Goal: Book appointment/travel/reservation

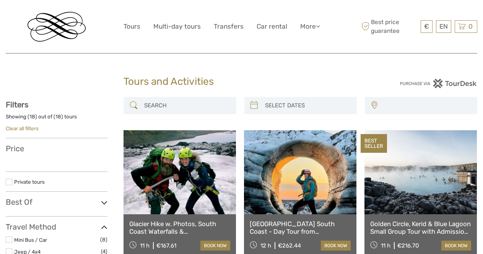
select select
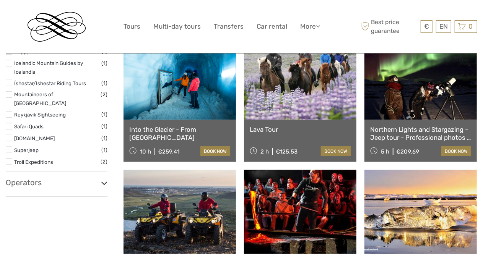
scroll to position [344, 0]
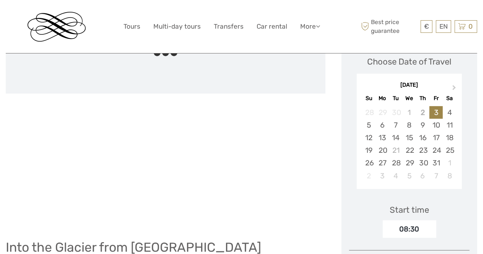
scroll to position [115, 0]
click at [456, 85] on button "Next Month" at bounding box center [455, 89] width 12 height 12
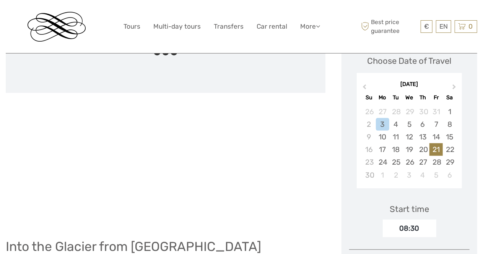
click at [436, 150] on div "21" at bounding box center [436, 149] width 13 height 13
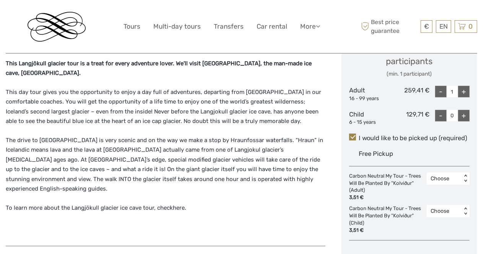
scroll to position [383, 0]
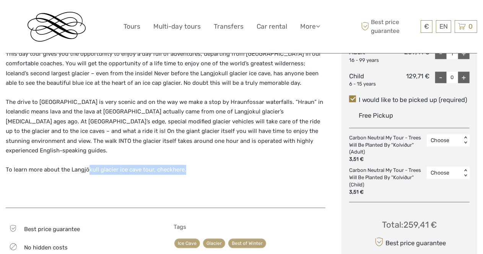
drag, startPoint x: 197, startPoint y: 171, endPoint x: 89, endPoint y: 170, distance: 107.9
click at [89, 170] on p "To learn more about the Langjökull glacier ice cave tour, check here ." at bounding box center [166, 170] width 320 height 10
click at [269, 156] on div "Into the Glacier from Reykjavík - Langjökull Ice Cave Tour This Langjökull glac…" at bounding box center [166, 84] width 320 height 232
click at [262, 176] on div "Into the Glacier from Reykjavík - Langjökull Ice Cave Tour This Langjökull glac…" at bounding box center [166, 84] width 320 height 232
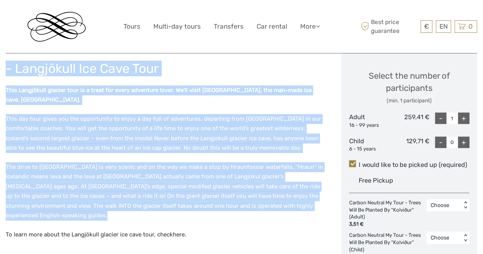
scroll to position [323, 0]
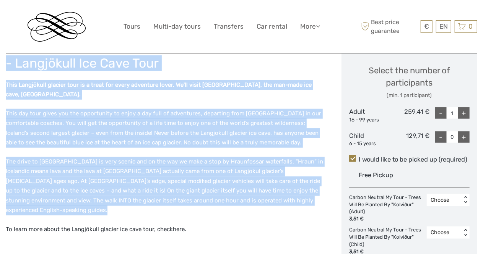
drag, startPoint x: 7, startPoint y: 130, endPoint x: 103, endPoint y: 210, distance: 125.1
click at [103, 210] on div "Into the Glacier from Reykjavík - Langjökull Ice Cave Tour This Langjökull glac…" at bounding box center [166, 144] width 320 height 232
copy div "Into the Glacier from Reykjavík - Langjökull Ice Cave Tour This Langjökull glac…"
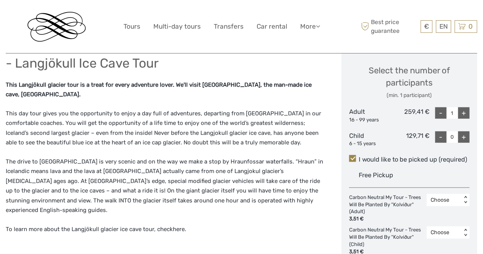
click at [162, 228] on p "To learn more about the Langjökull glacier ice cave tour, check here ." at bounding box center [166, 230] width 320 height 10
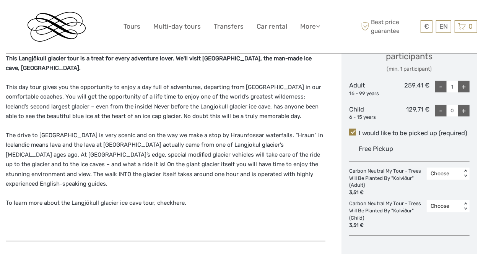
scroll to position [361, 0]
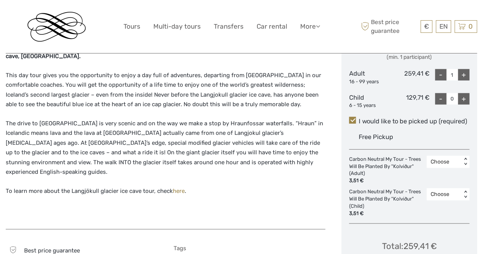
click at [176, 191] on link "here" at bounding box center [179, 191] width 12 height 7
click at [171, 190] on p "To learn more about the Langjökull glacier ice cave tour, check here ." at bounding box center [166, 192] width 320 height 10
click at [161, 191] on p "To learn more about the Langjökull glacier ice cave tour, check here ." at bounding box center [166, 192] width 320 height 10
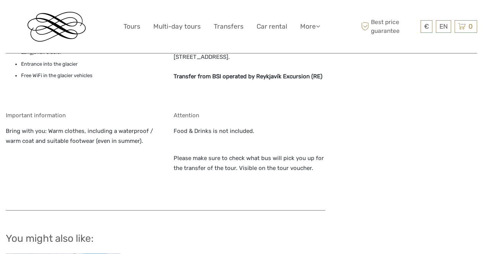
scroll to position [744, 0]
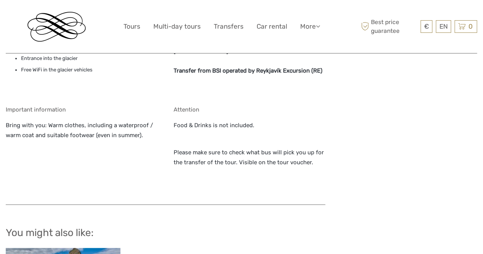
drag, startPoint x: 139, startPoint y: 136, endPoint x: 5, endPoint y: 128, distance: 134.9
copy p "Bring with you: Warm clothes, including a waterproof / warm coat and suitable f…"
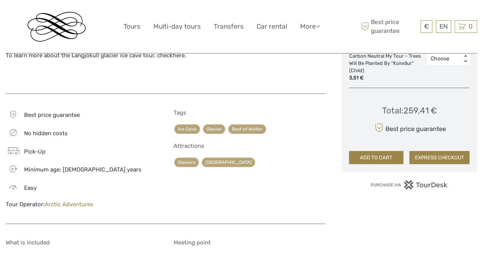
scroll to position [497, 0]
